Goal: Task Accomplishment & Management: Manage account settings

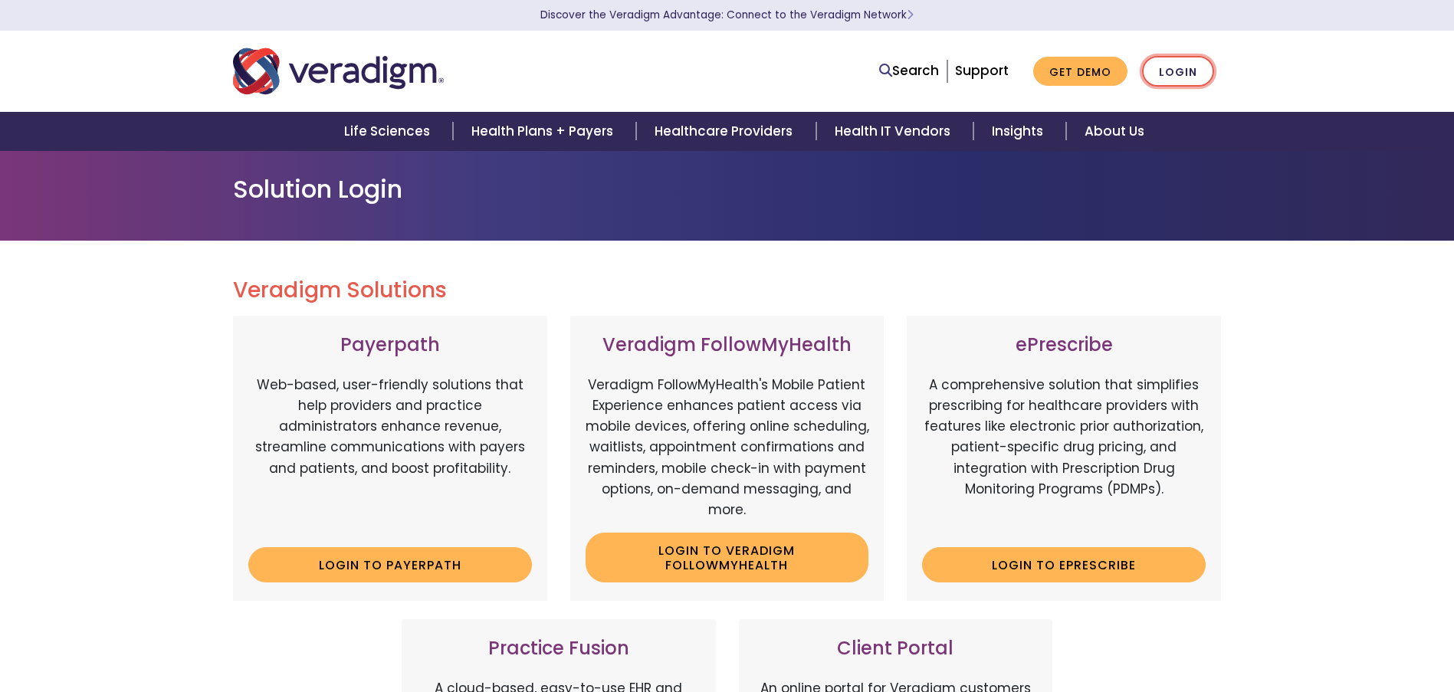
click at [1159, 75] on link "Login" at bounding box center [1178, 71] width 72 height 31
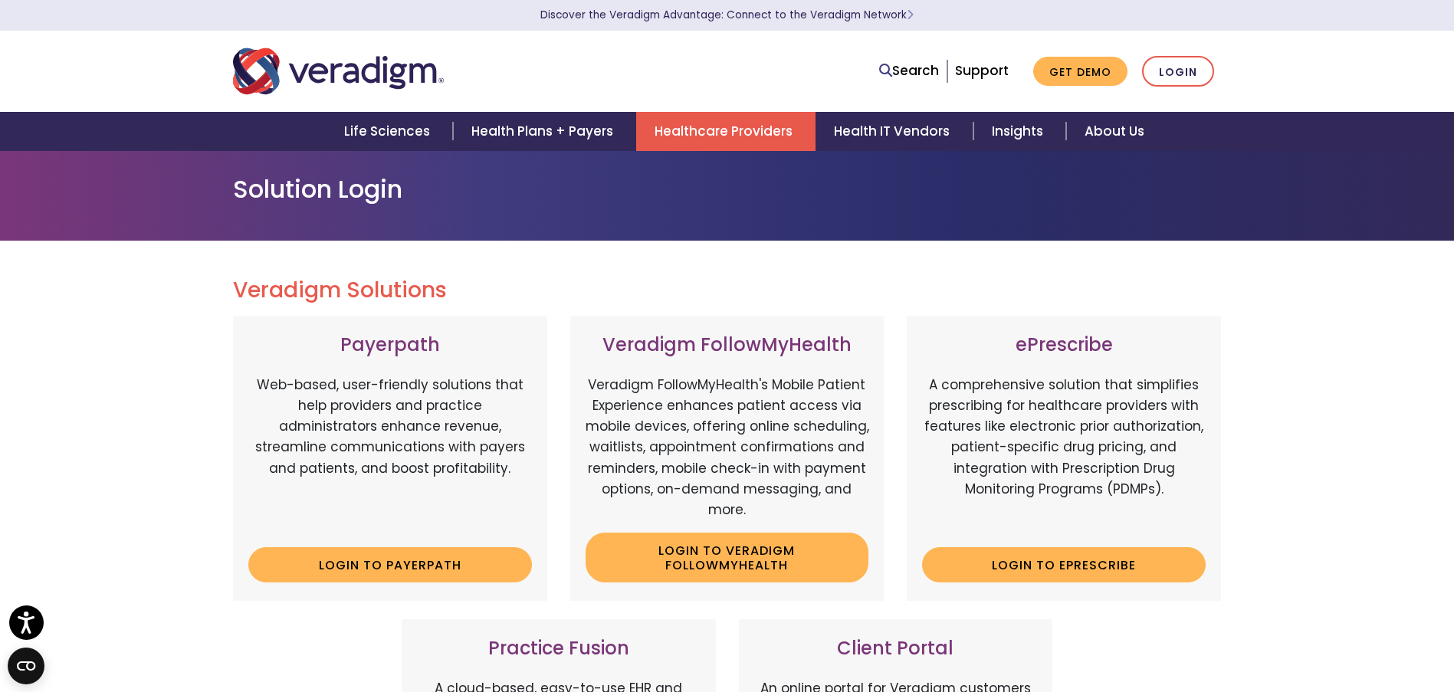
click at [763, 128] on link "Healthcare Providers" at bounding box center [725, 131] width 179 height 39
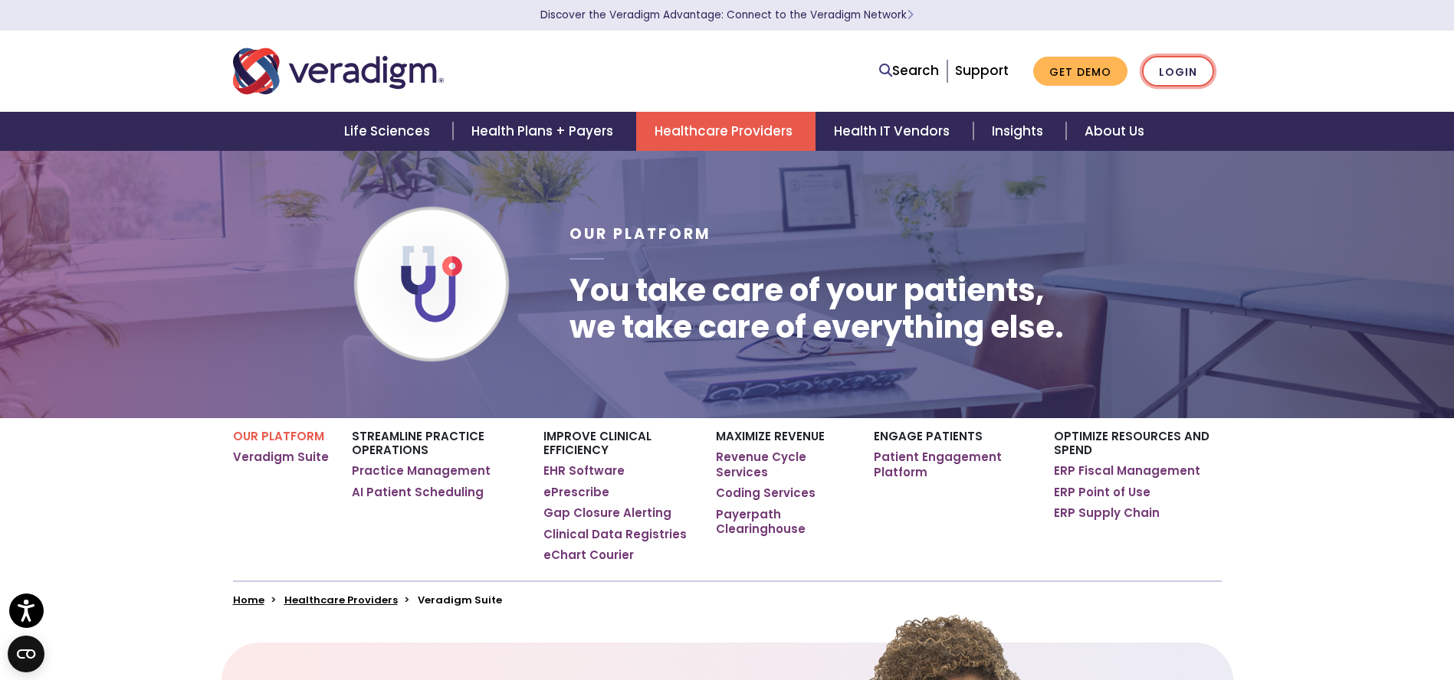
click at [1169, 74] on link "Login" at bounding box center [1178, 71] width 72 height 31
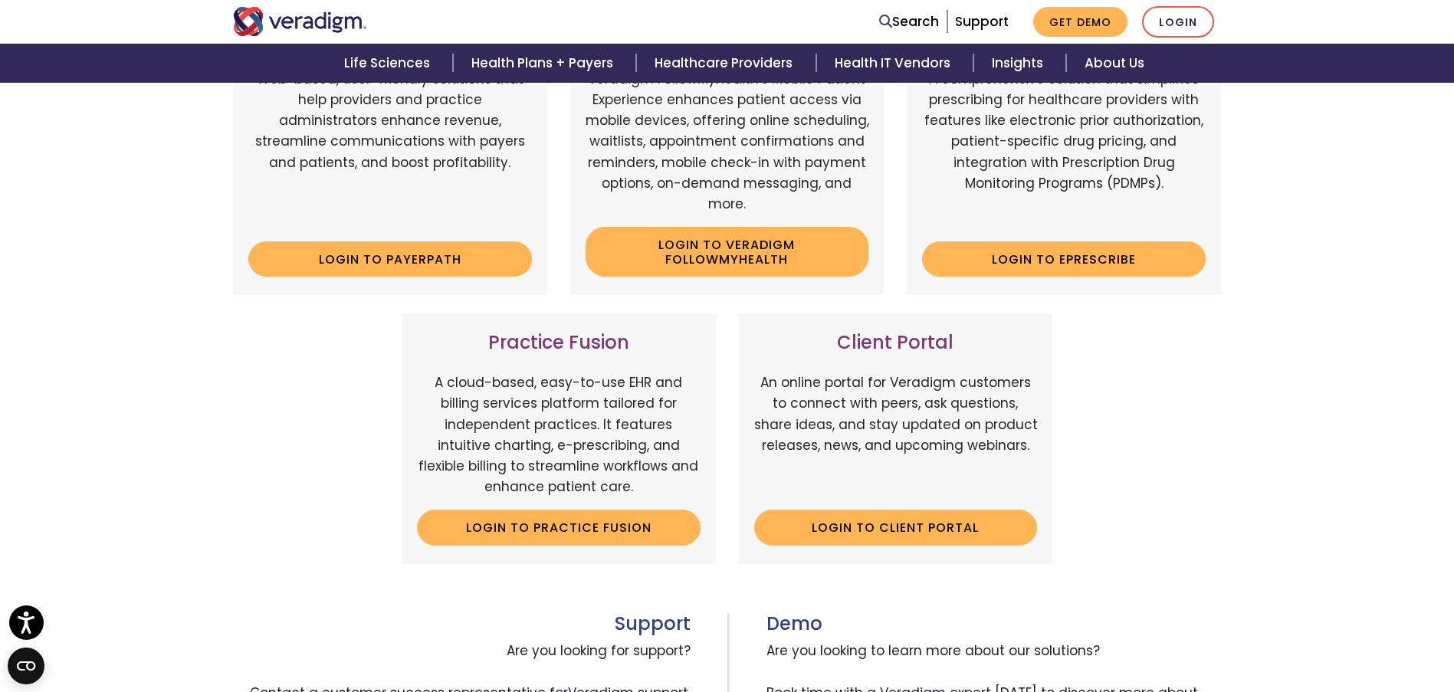
scroll to position [307, 0]
click at [865, 520] on link "Login to Client Portal" at bounding box center [896, 526] width 284 height 35
